Goal: Check status: Check status

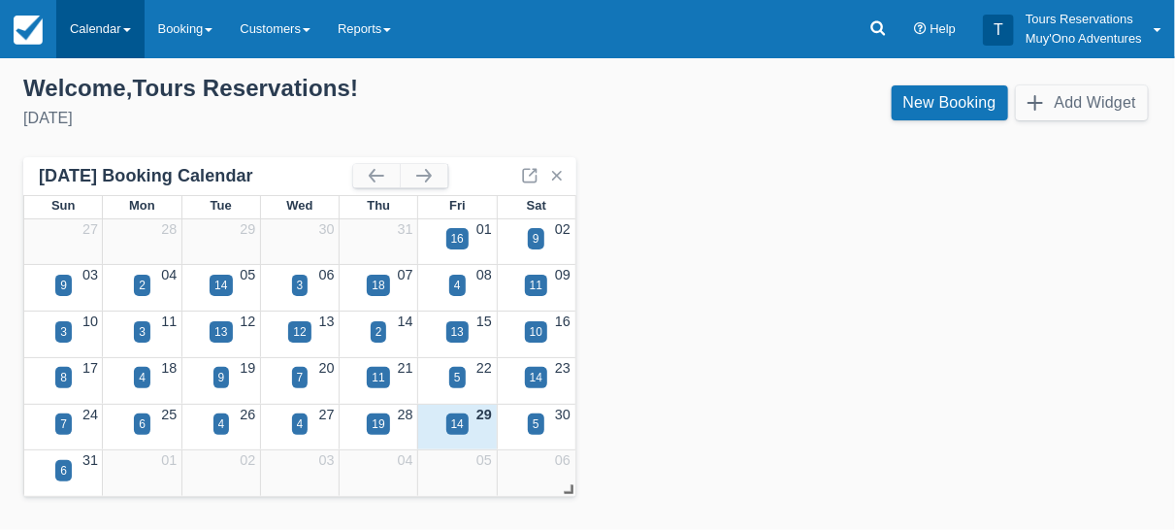
click at [100, 31] on link "Calendar" at bounding box center [100, 29] width 88 height 58
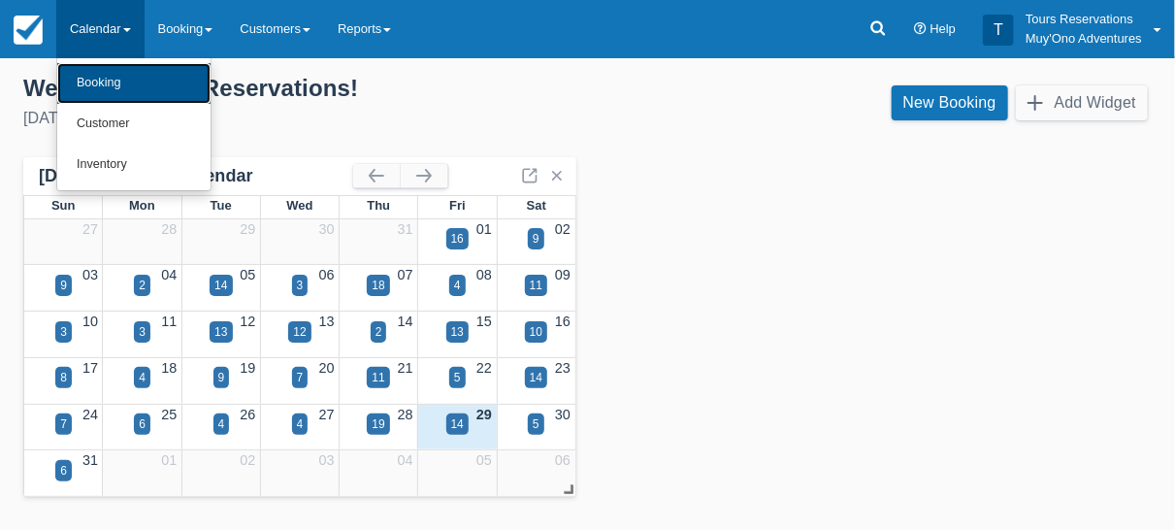
click at [126, 94] on link "Booking" at bounding box center [133, 83] width 153 height 41
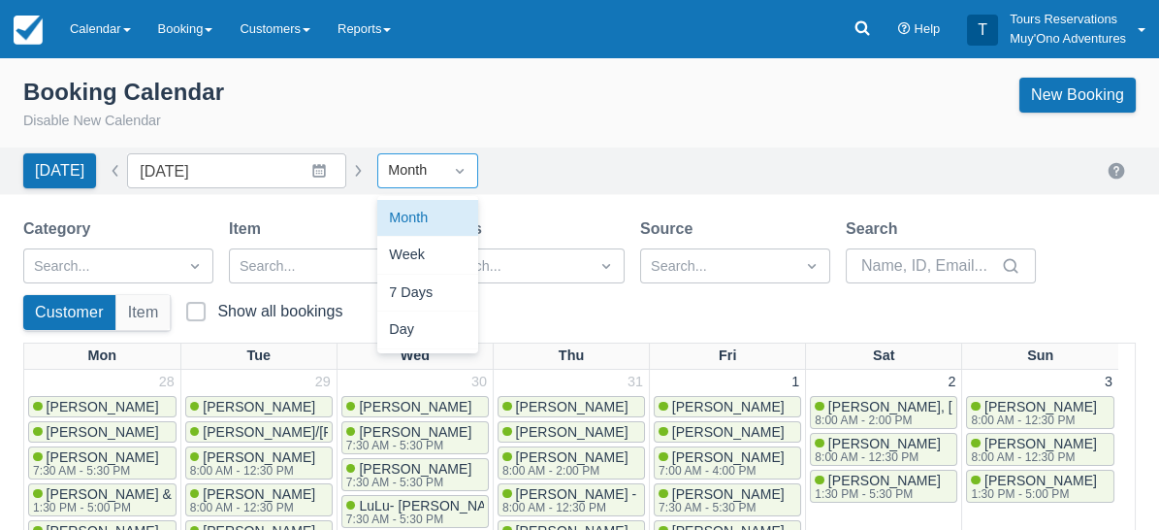
click at [452, 175] on icon "Dropdown icon" at bounding box center [459, 170] width 19 height 19
click at [421, 329] on div "Day" at bounding box center [427, 330] width 101 height 38
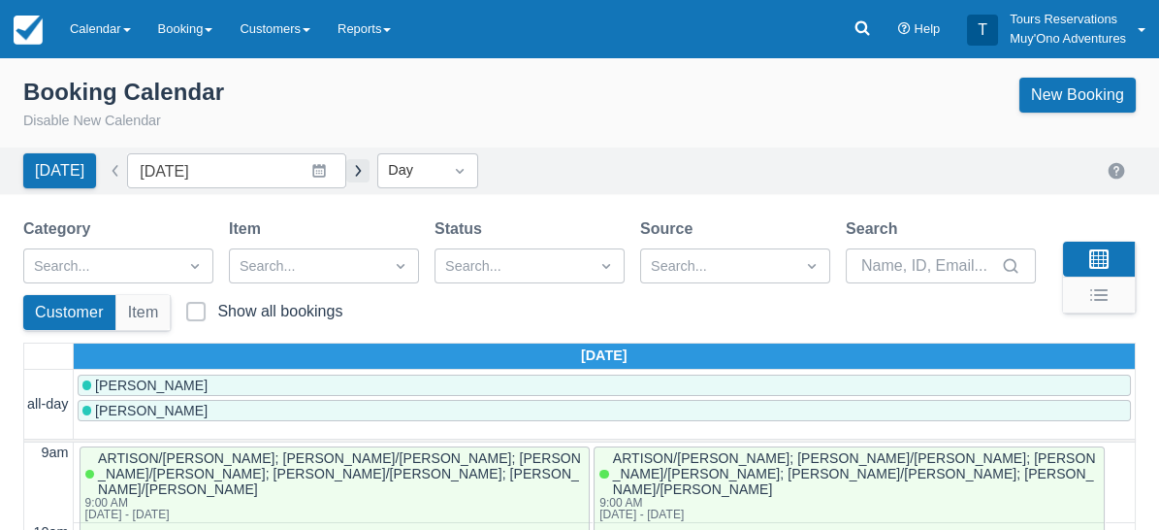
click at [352, 174] on button "button" at bounding box center [357, 170] width 23 height 23
type input "08/30/25"
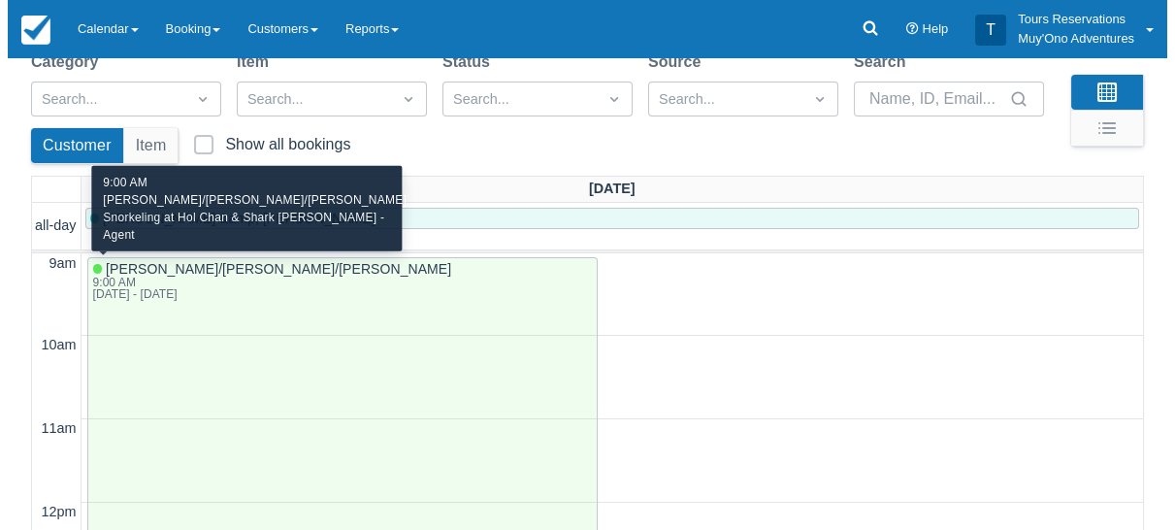
scroll to position [215, 0]
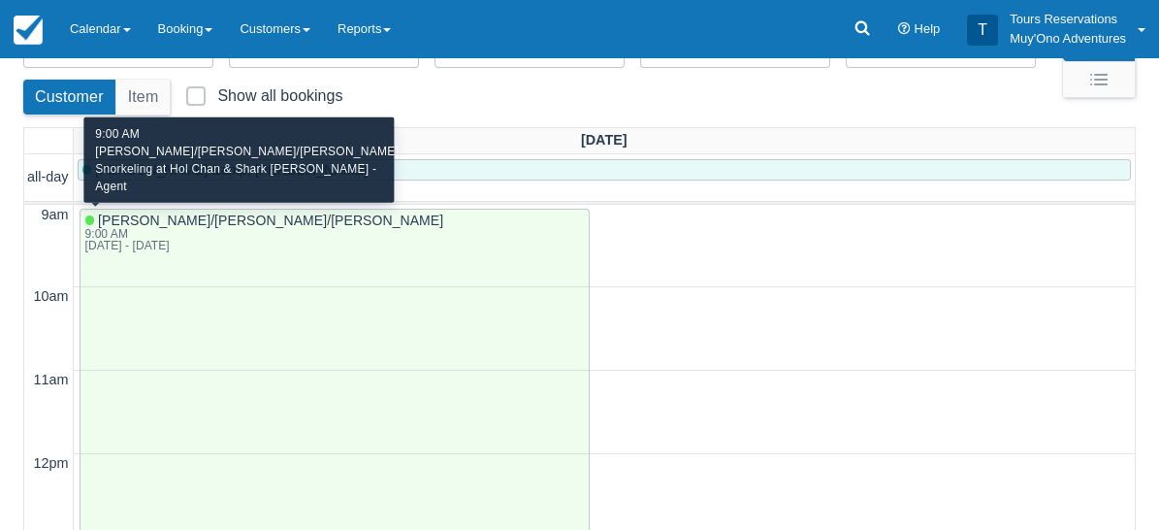
click at [265, 223] on div "REESE/CHRISTA REESE/WILLIAM 9:00 AM 08/30/25 - 08/30/25" at bounding box center [264, 415] width 359 height 406
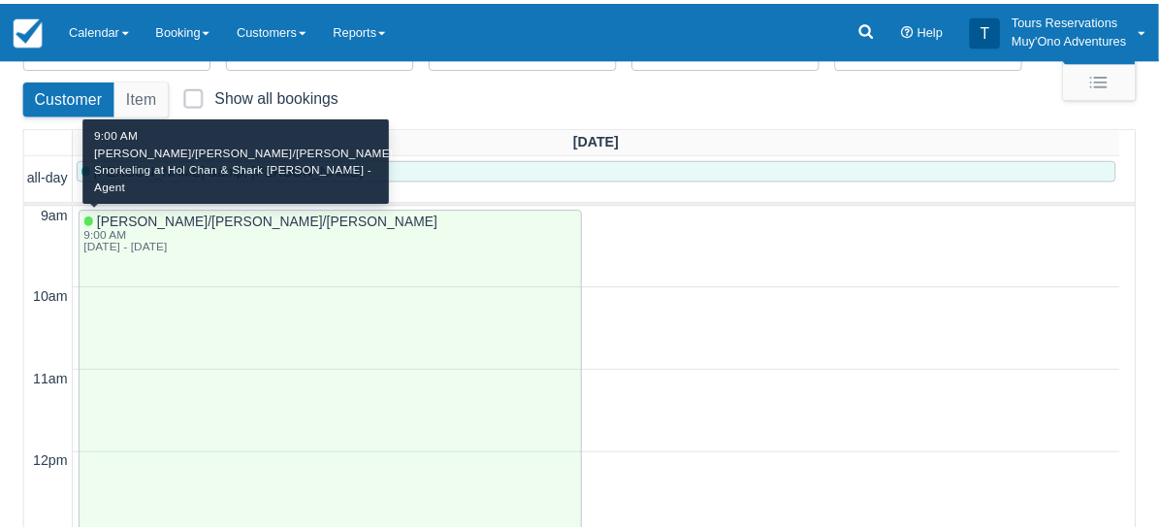
scroll to position [269, 0]
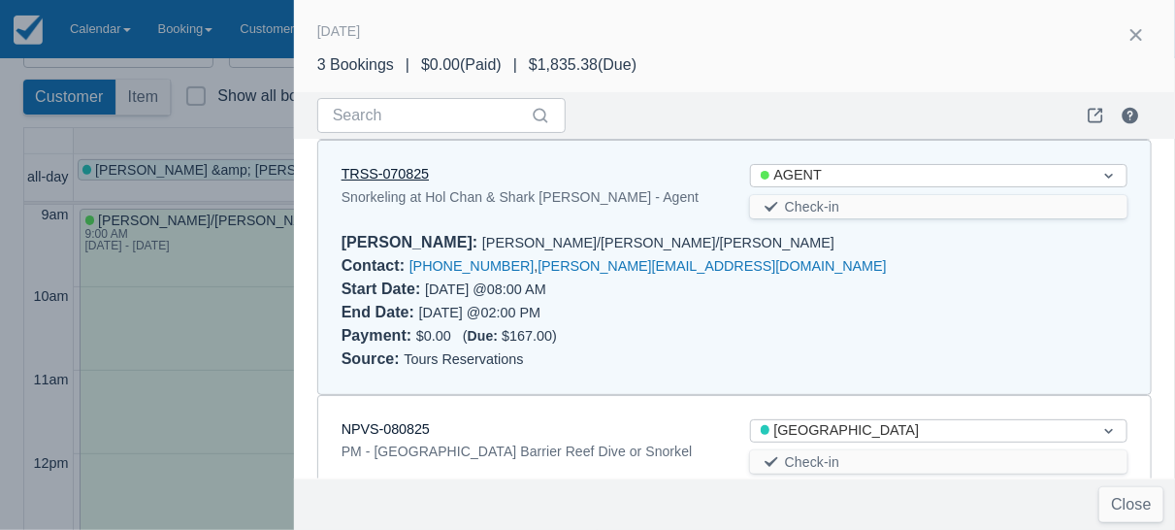
click at [376, 166] on link "TRSS-070825" at bounding box center [385, 174] width 87 height 16
click at [240, 314] on div at bounding box center [587, 265] width 1175 height 530
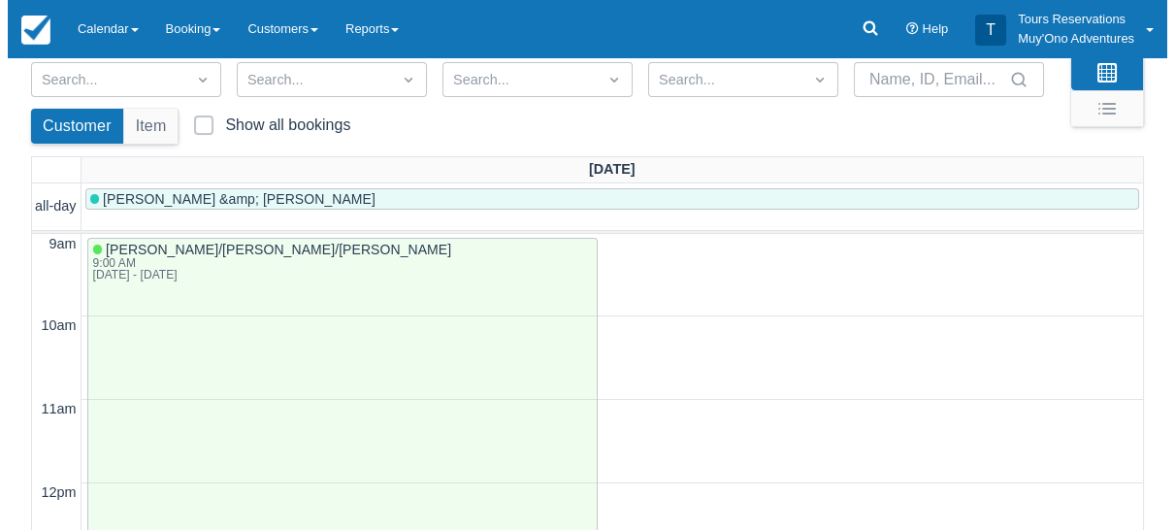
scroll to position [187, 0]
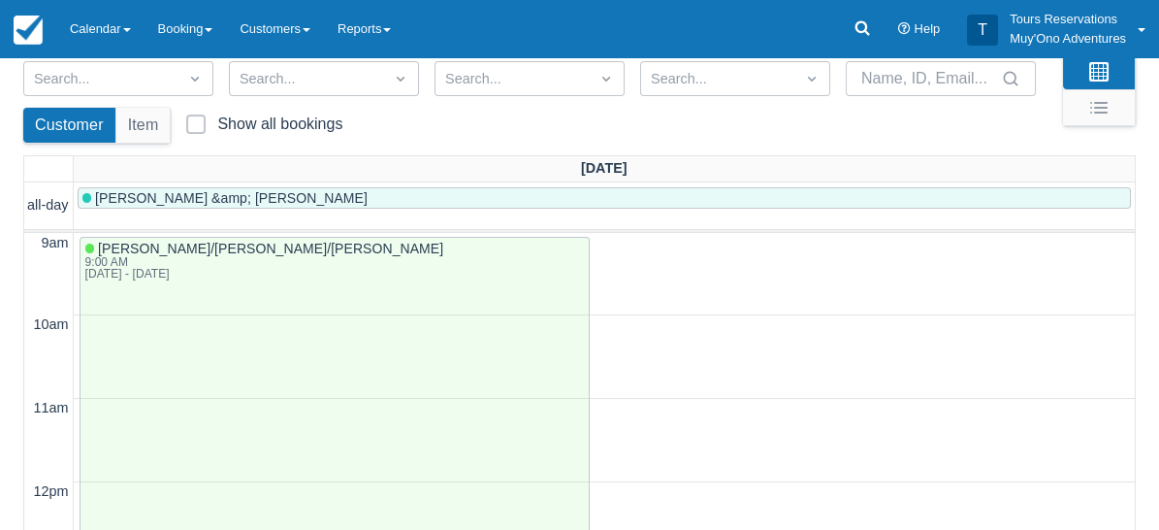
click at [305, 281] on div "REESE/CHRISTA REESE/WILLIAM 9:00 AM 08/30/25 - 08/30/25" at bounding box center [335, 444] width 500 height 406
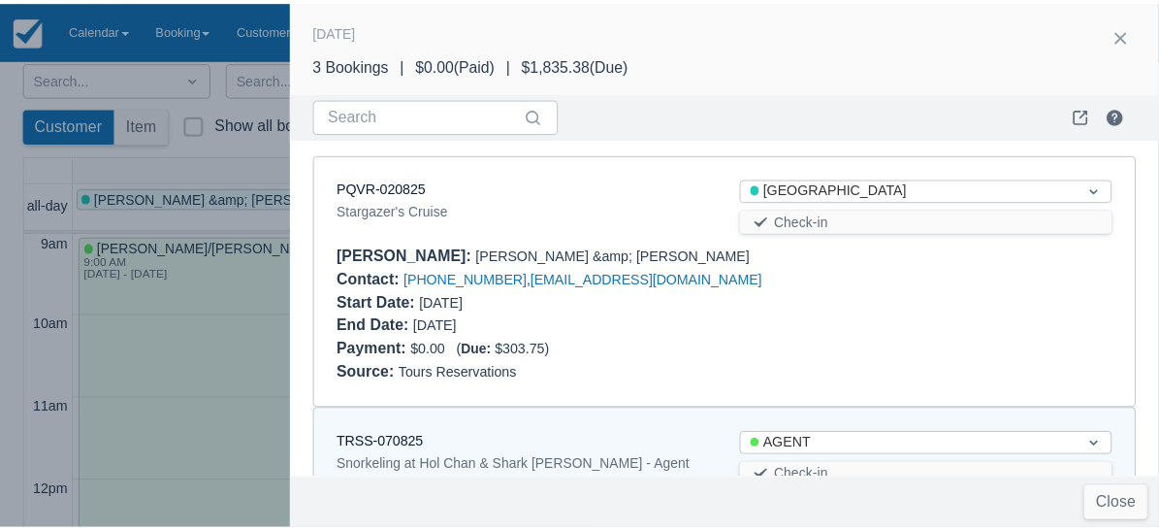
scroll to position [269, 0]
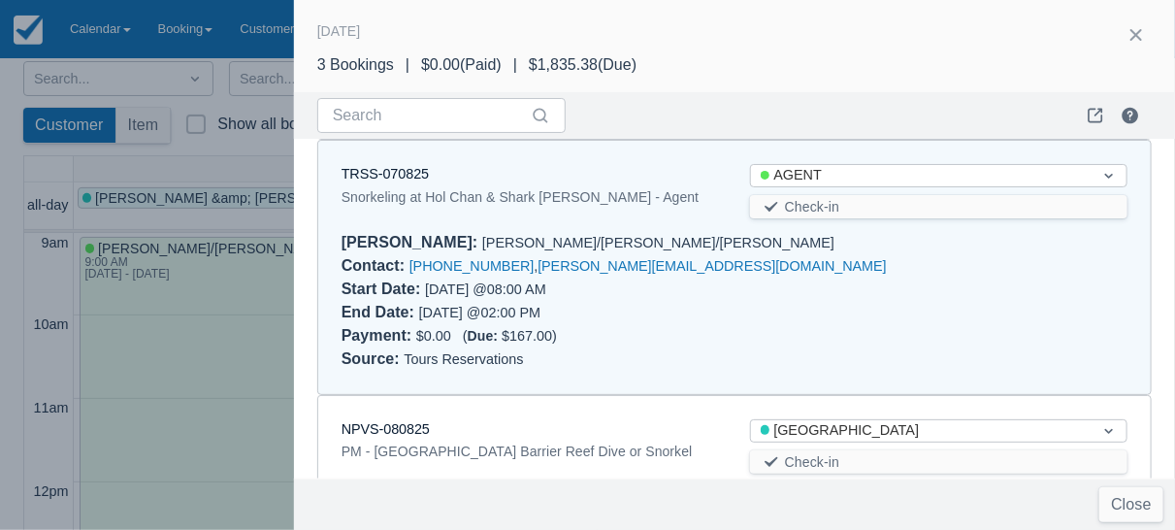
click at [305, 281] on div "PQVR-020825 Stargazer's Cruise Status Thatch Caye Resort Check-in Booker : Jenn…" at bounding box center [734, 309] width 881 height 340
click at [254, 294] on div at bounding box center [587, 265] width 1175 height 530
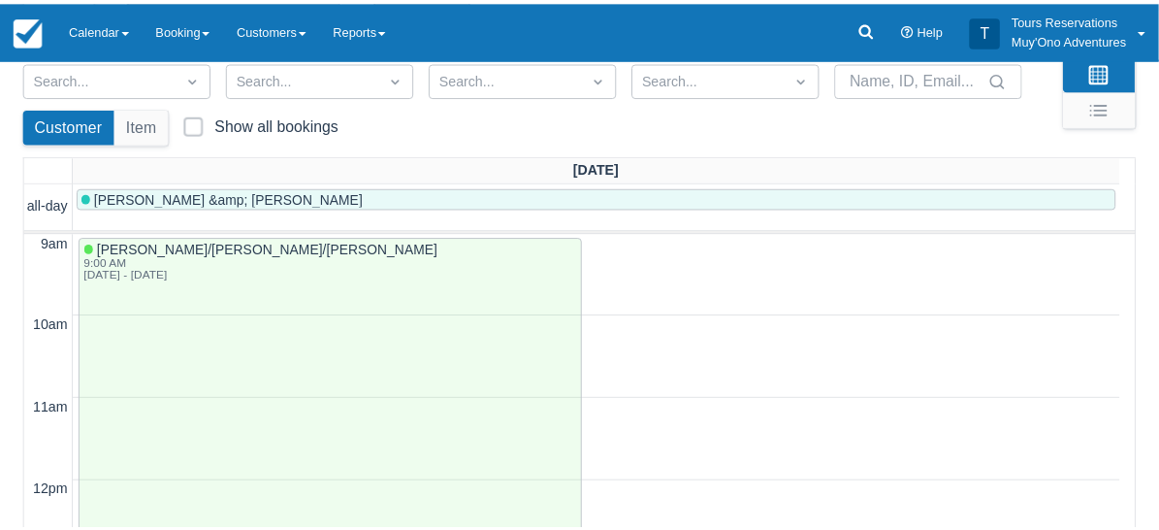
scroll to position [0, 0]
